Goal: Find specific page/section: Find specific page/section

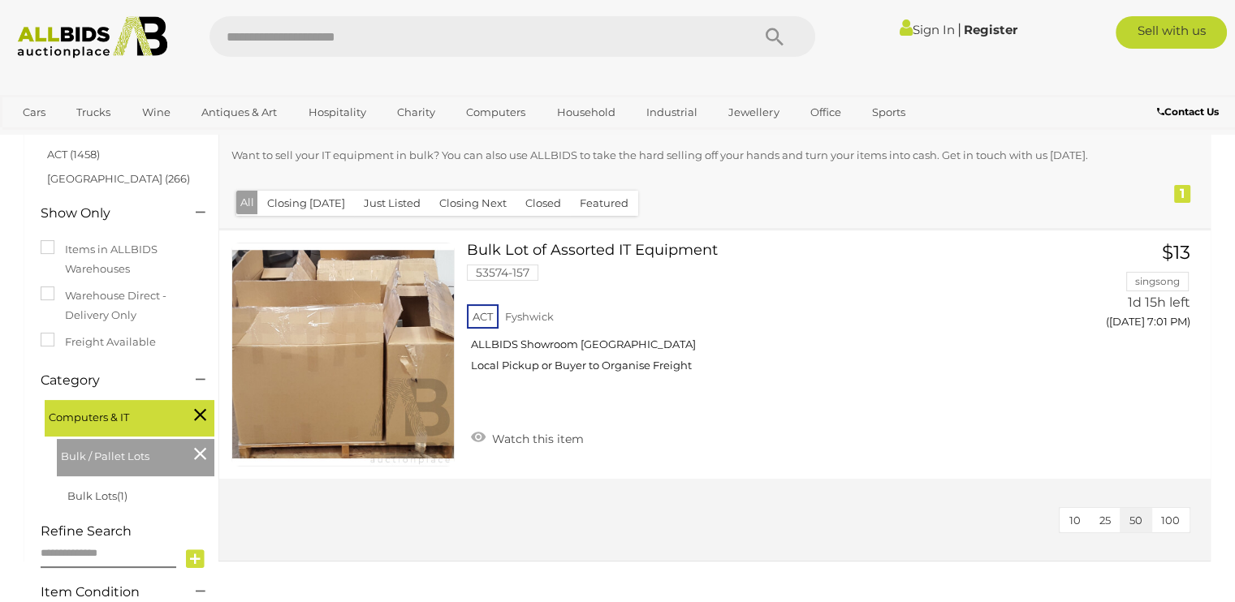
scroll to position [175, 0]
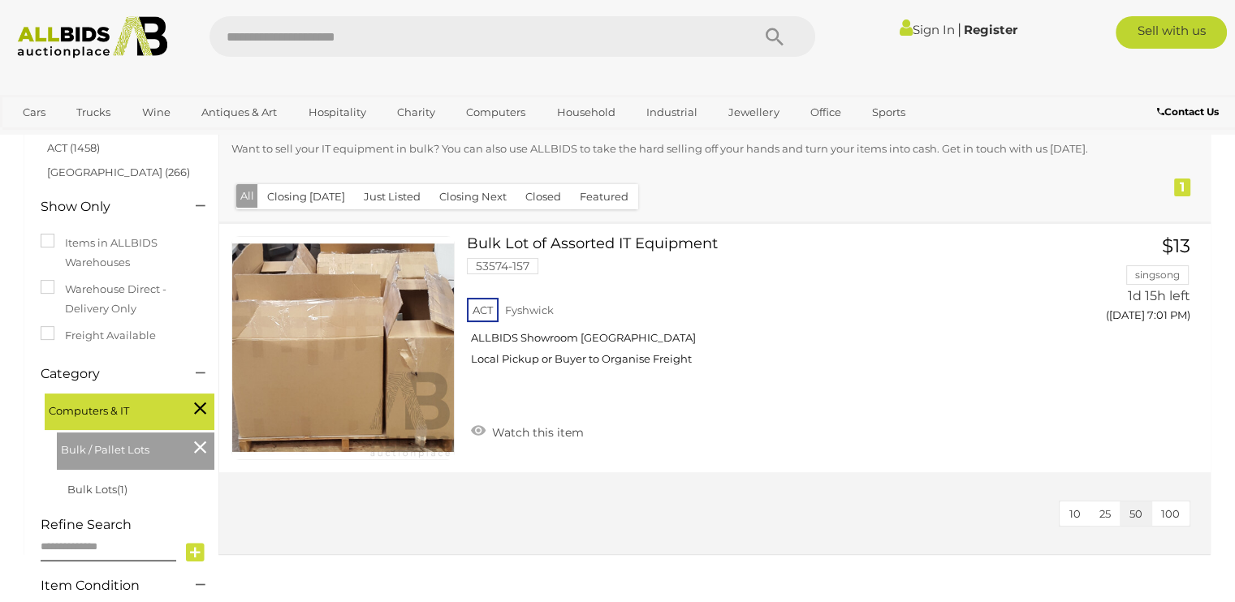
click at [200, 407] on icon at bounding box center [200, 408] width 12 height 21
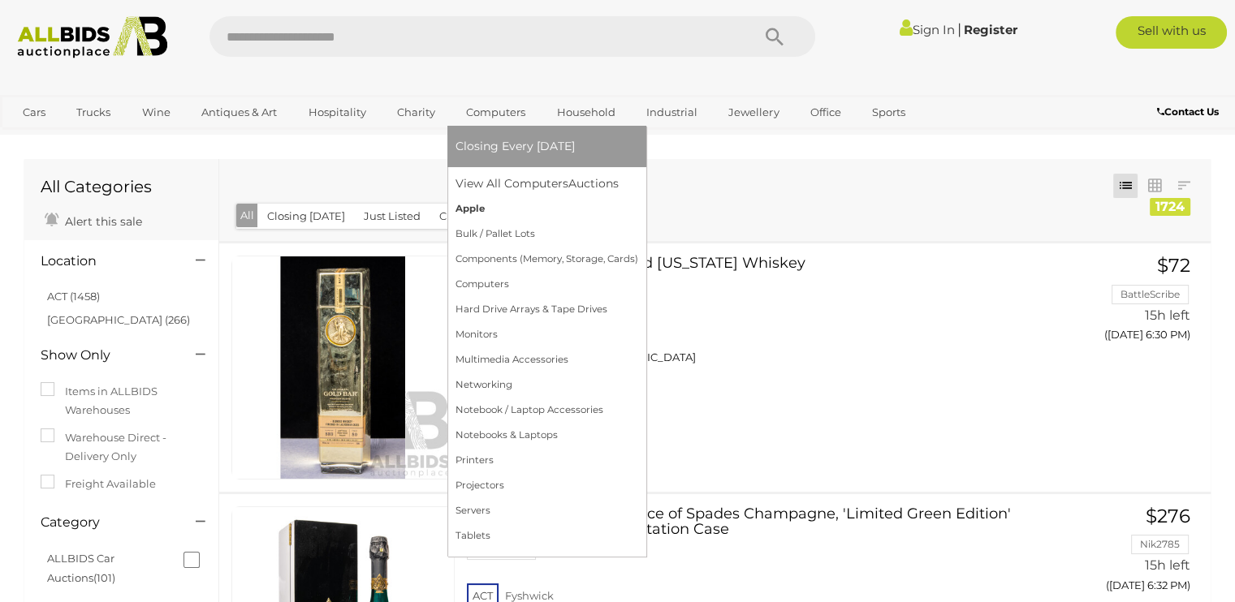
click at [472, 201] on link "Apple" at bounding box center [546, 208] width 183 height 25
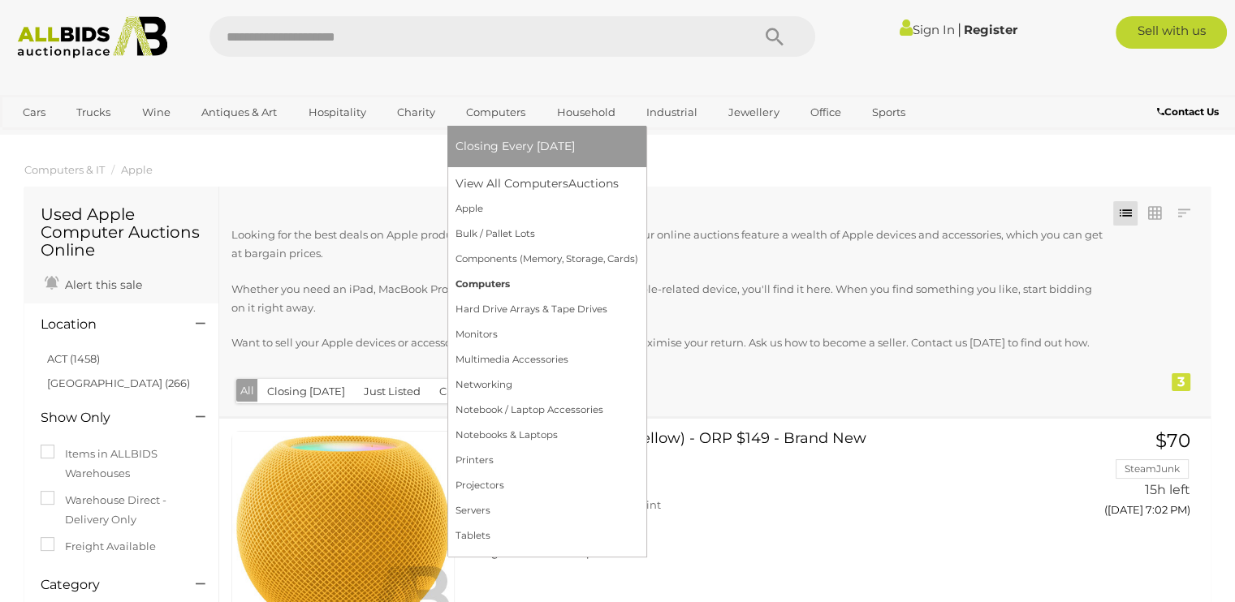
click at [481, 278] on link "Computers" at bounding box center [546, 284] width 183 height 25
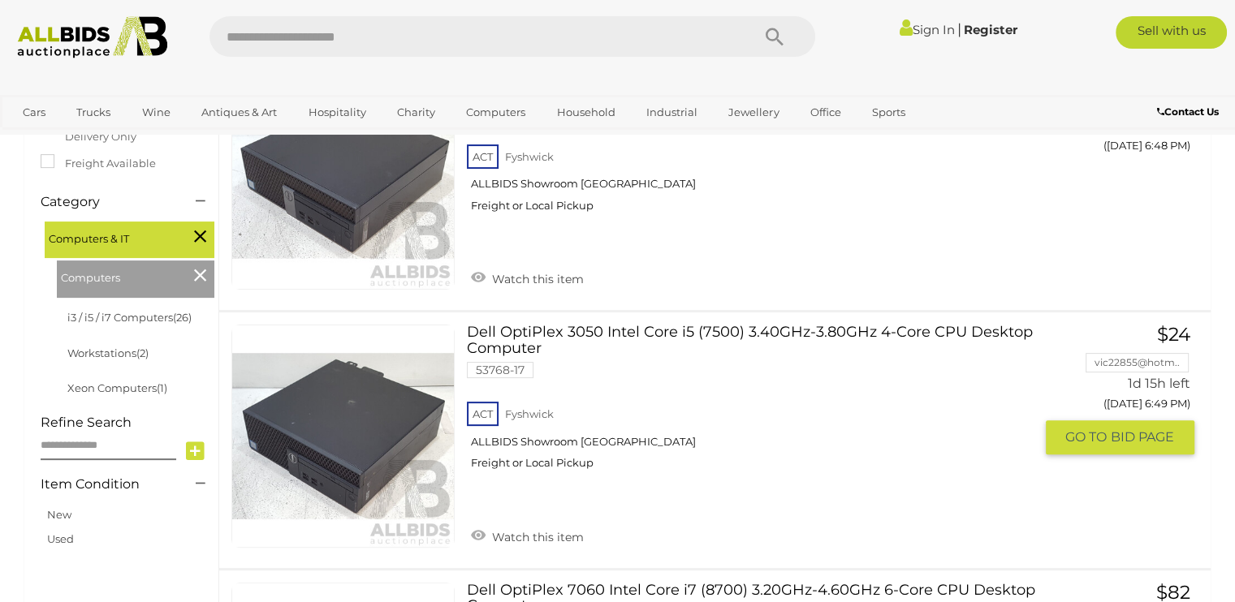
scroll to position [382, 0]
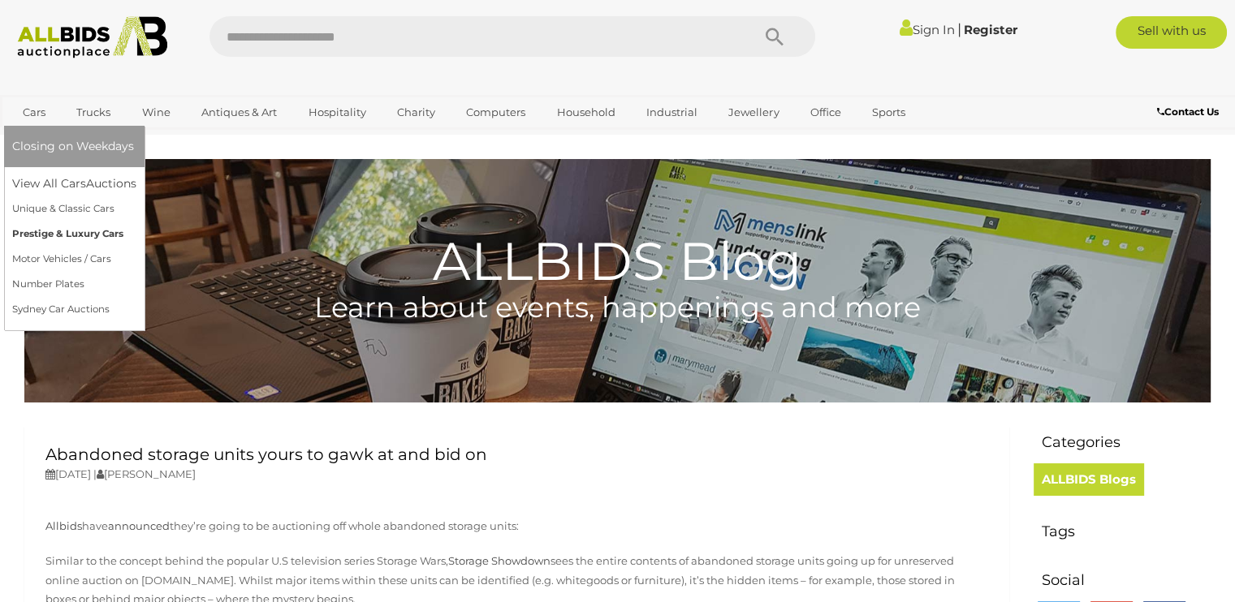
click at [53, 231] on link "Prestige & Luxury Cars" at bounding box center [74, 234] width 124 height 25
